Goal: Task Accomplishment & Management: Manage account settings

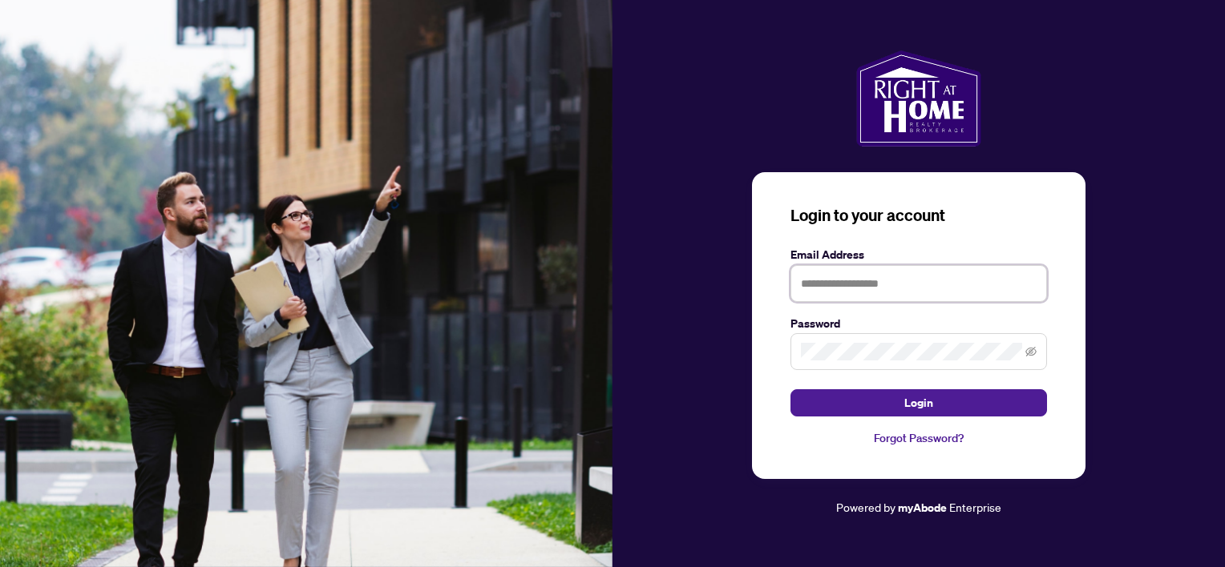
type input "**********"
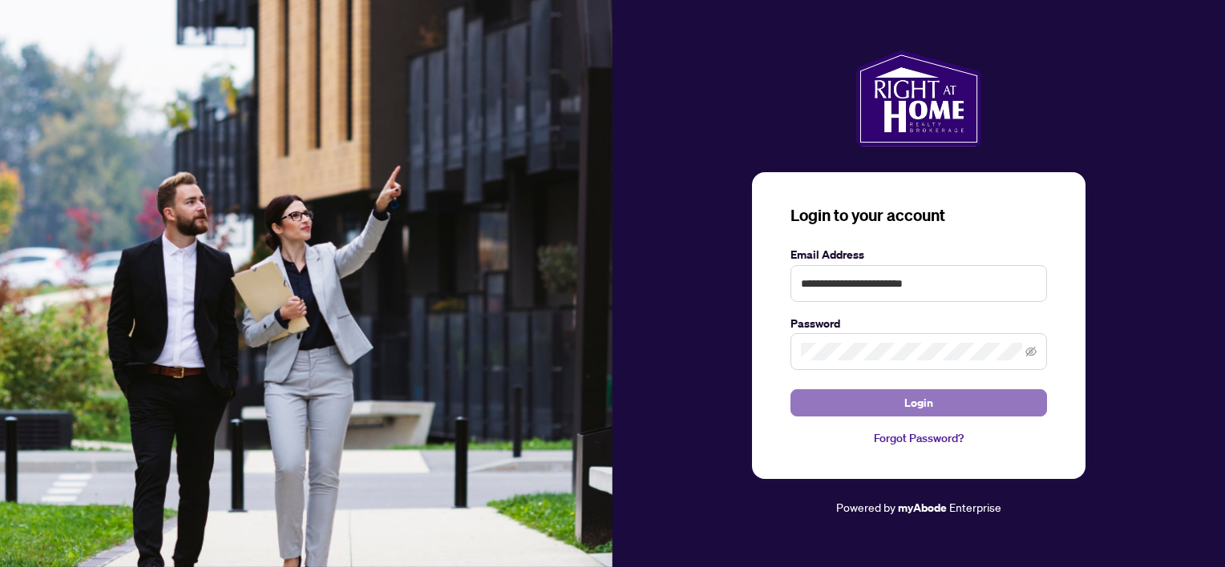
click at [994, 404] on button "Login" at bounding box center [918, 403] width 256 height 27
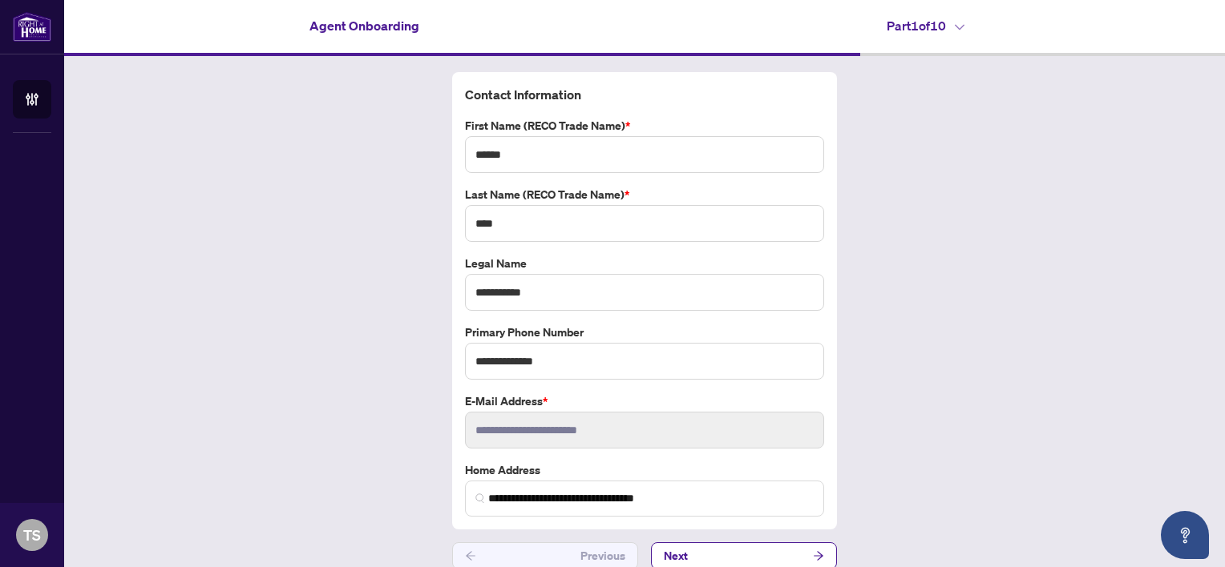
scroll to position [16, 0]
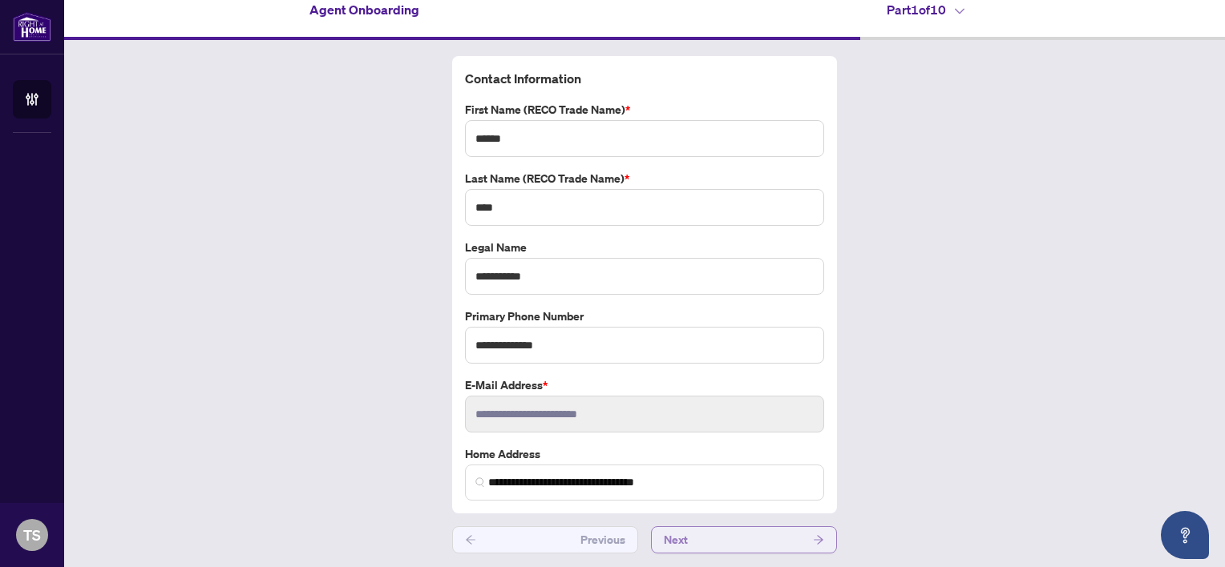
click at [739, 535] on button "Next" at bounding box center [744, 540] width 186 height 27
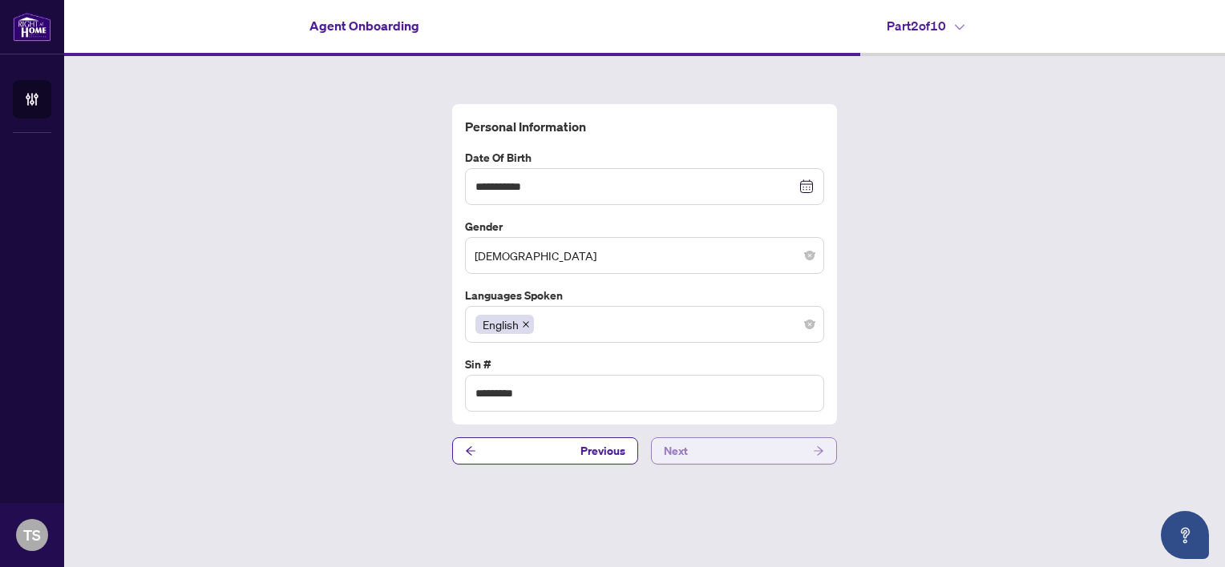
click at [696, 445] on button "Next" at bounding box center [744, 451] width 186 height 27
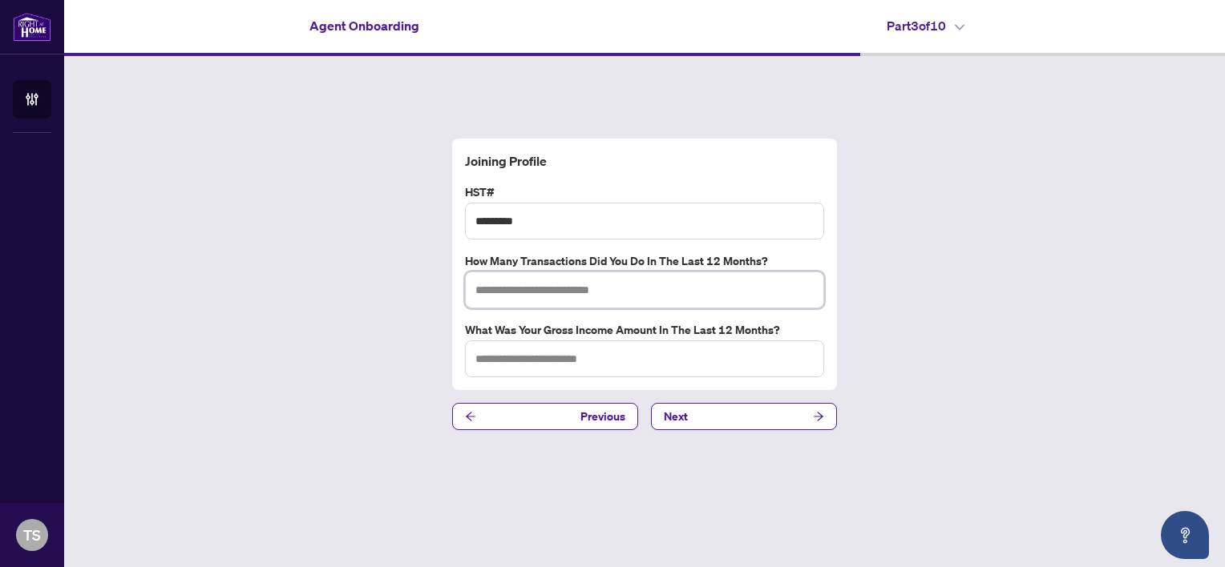
click at [634, 298] on input "text" at bounding box center [644, 290] width 359 height 37
type input "*"
click at [577, 353] on input "text" at bounding box center [644, 359] width 359 height 37
type input "*"
type input "**********"
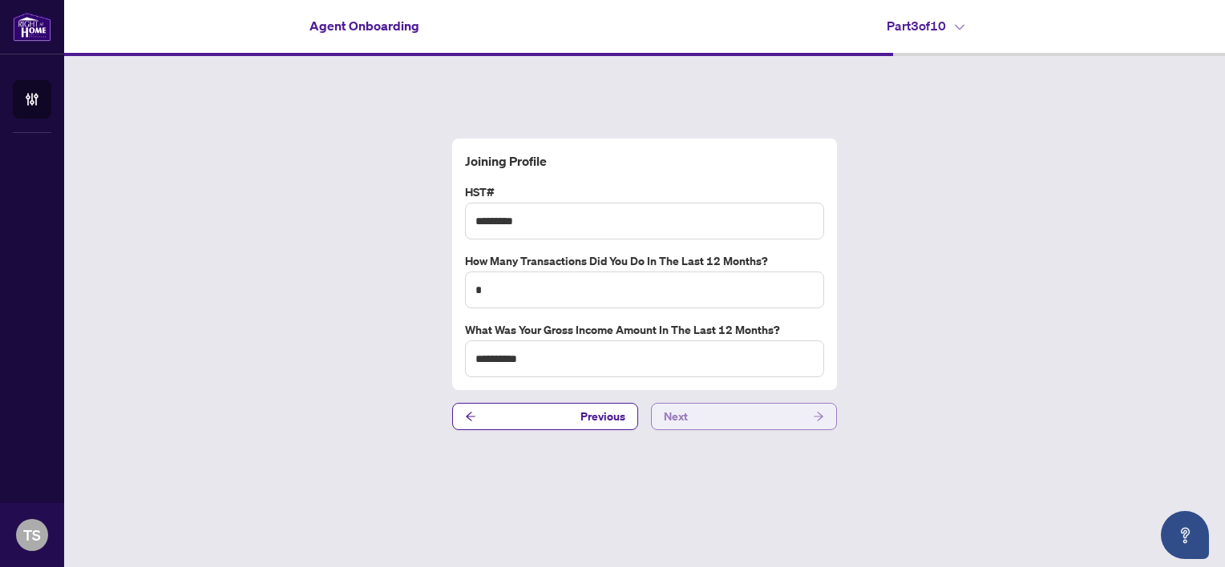
click at [729, 418] on button "Next" at bounding box center [744, 416] width 186 height 27
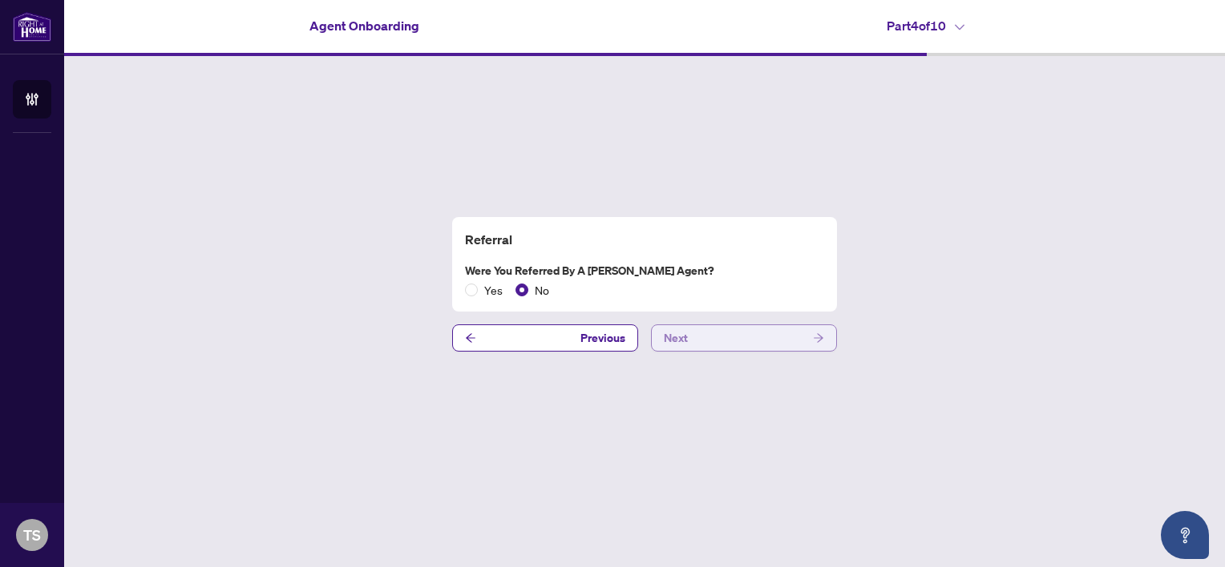
click at [742, 346] on button "Next" at bounding box center [744, 338] width 186 height 27
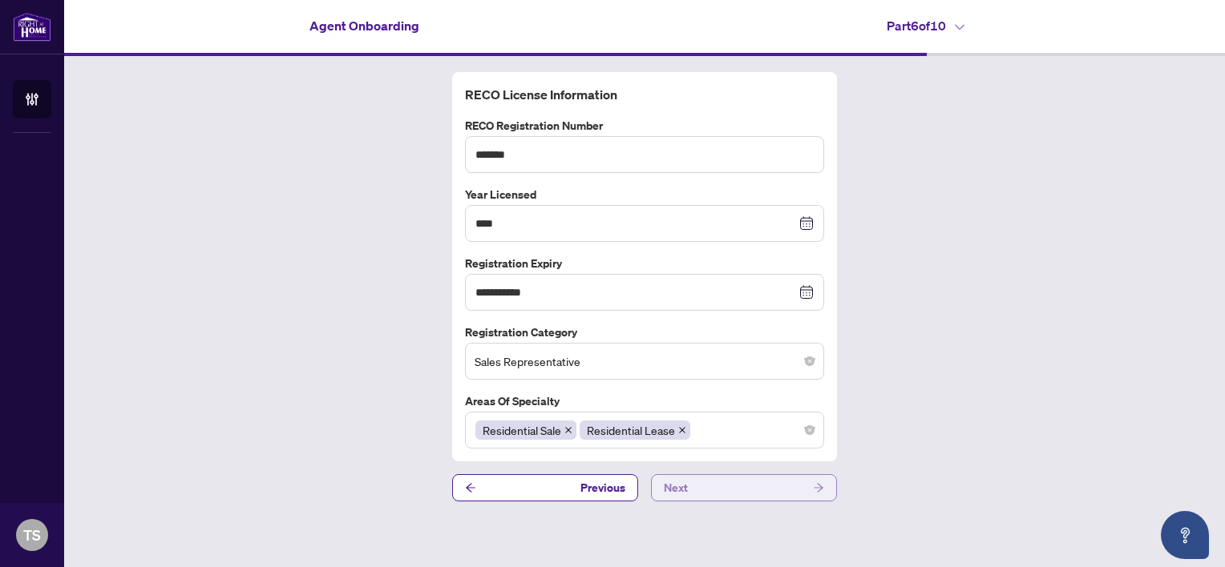
click at [718, 491] on button "Next" at bounding box center [744, 487] width 186 height 27
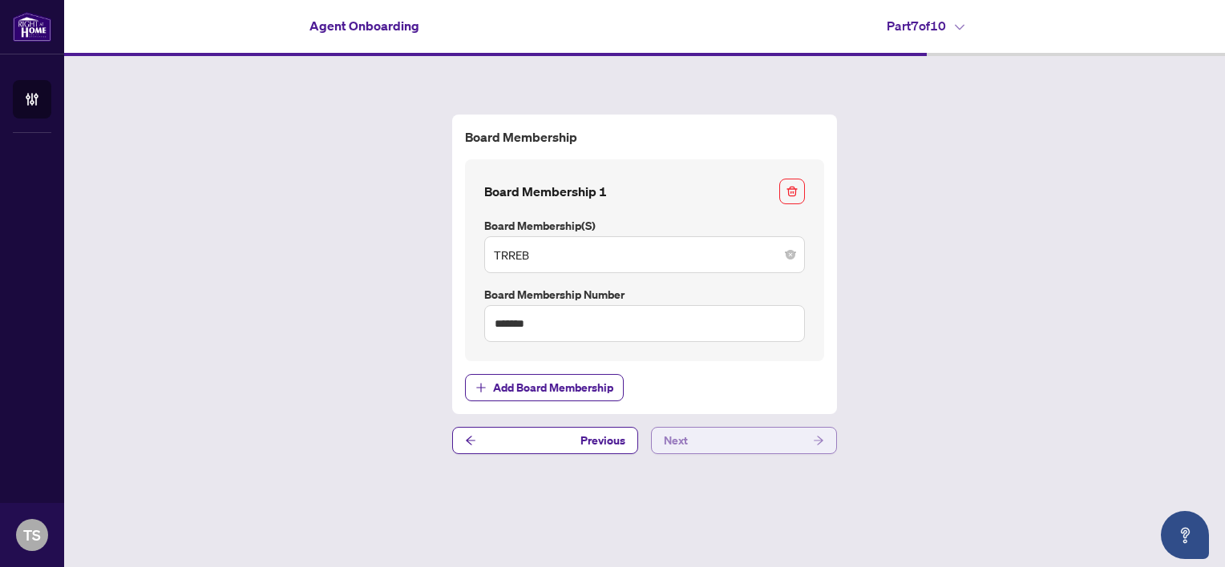
click at [743, 446] on button "Next" at bounding box center [744, 440] width 186 height 27
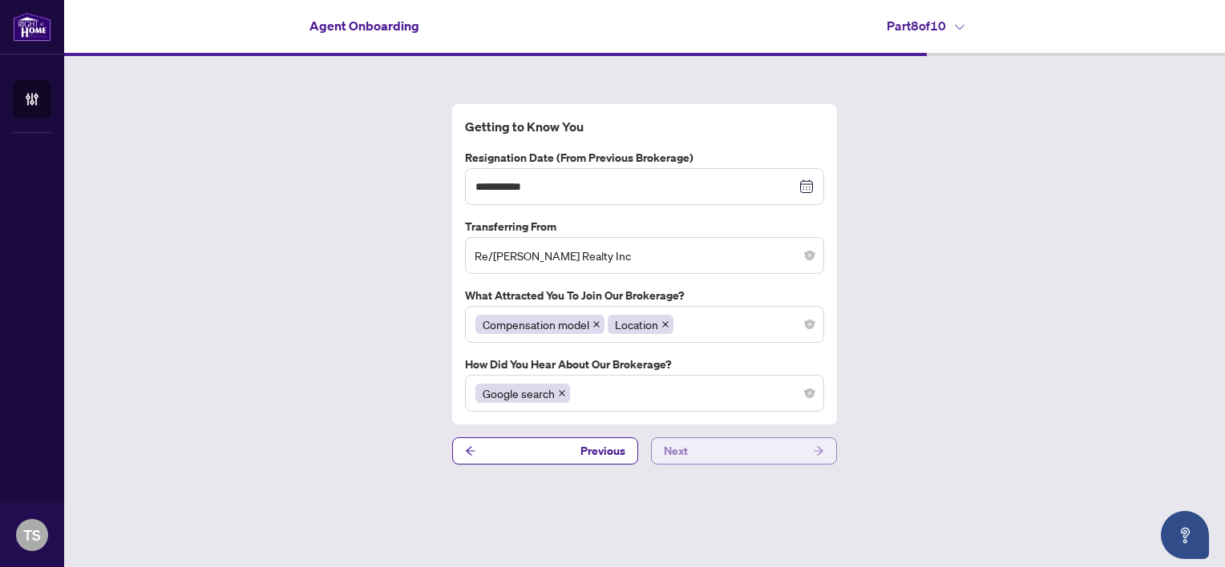
click at [744, 442] on button "Next" at bounding box center [744, 451] width 186 height 27
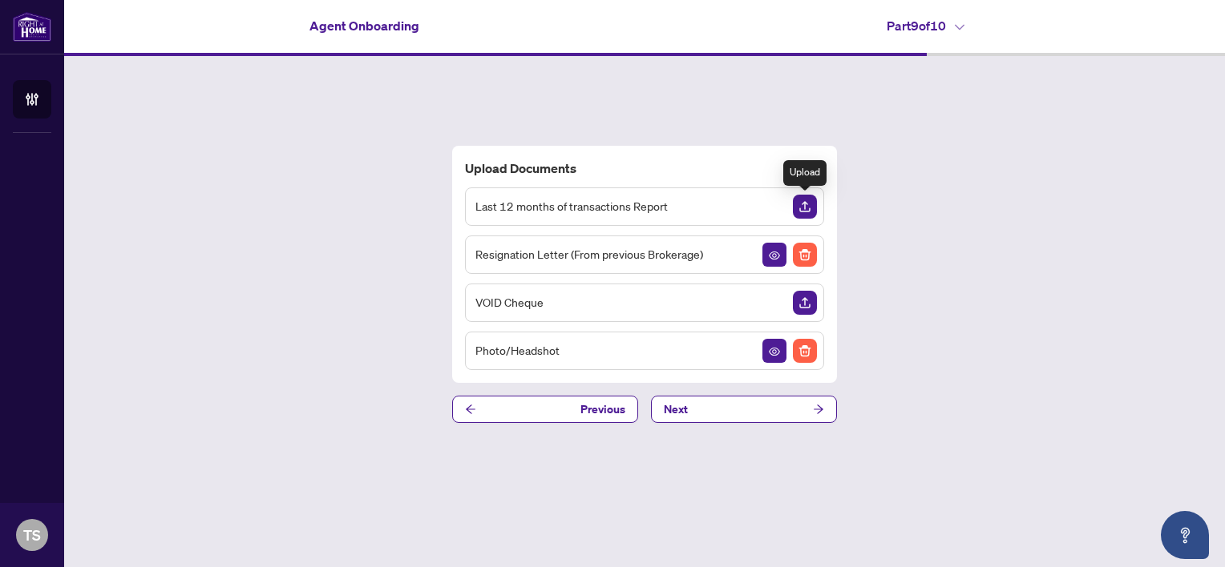
click at [805, 210] on img "Upload Document" at bounding box center [805, 207] width 24 height 24
click at [801, 303] on div "Delete" at bounding box center [804, 316] width 39 height 26
click at [805, 306] on img "Upload Document" at bounding box center [805, 303] width 24 height 24
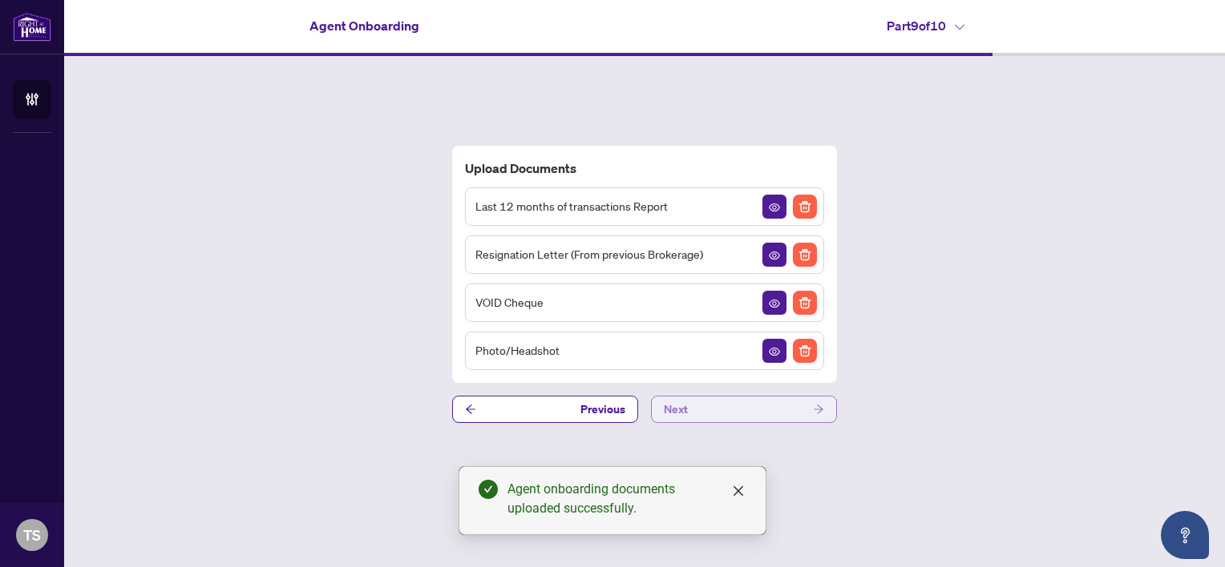
click at [770, 410] on button "Next" at bounding box center [744, 409] width 186 height 27
